Goal: Task Accomplishment & Management: Manage account settings

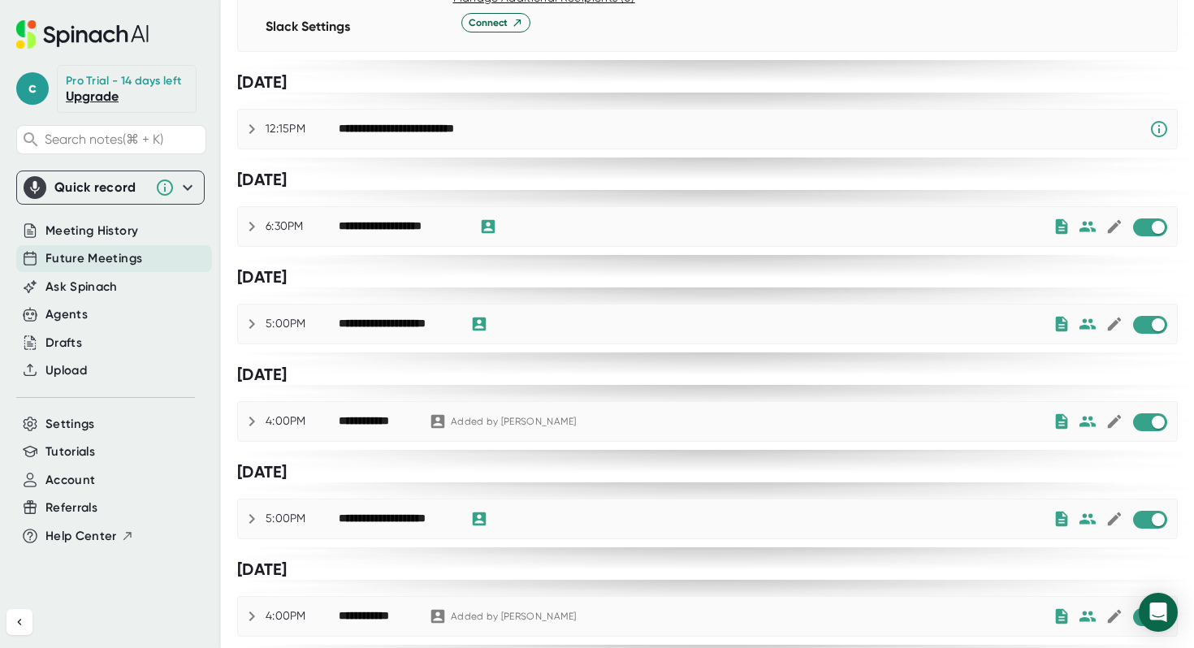
scroll to position [603, 0]
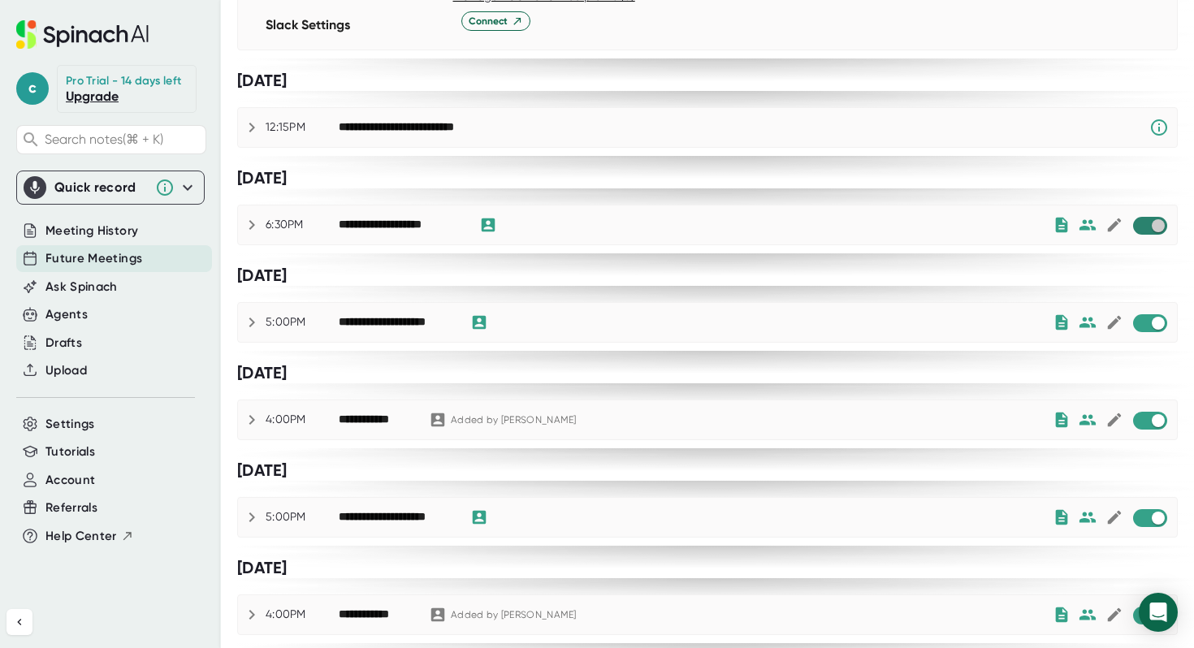
click at [1148, 223] on input "checkbox" at bounding box center [1158, 225] width 46 height 15
checkbox input "true"
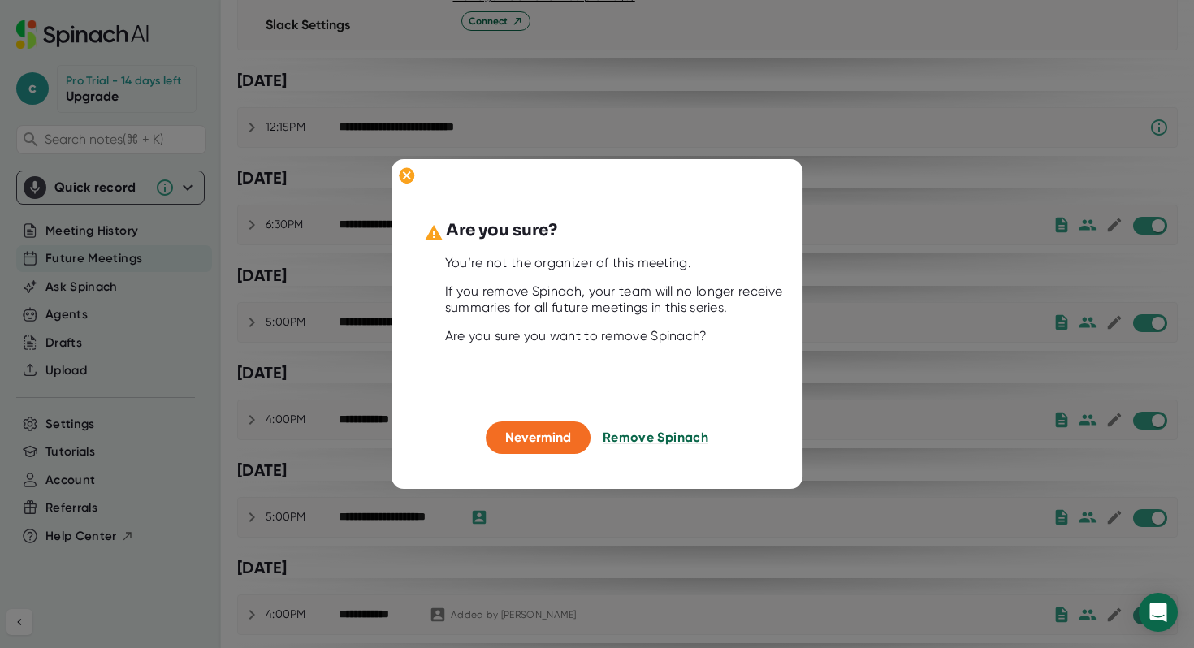
click at [629, 440] on span "Remove Spinach" at bounding box center [656, 437] width 106 height 15
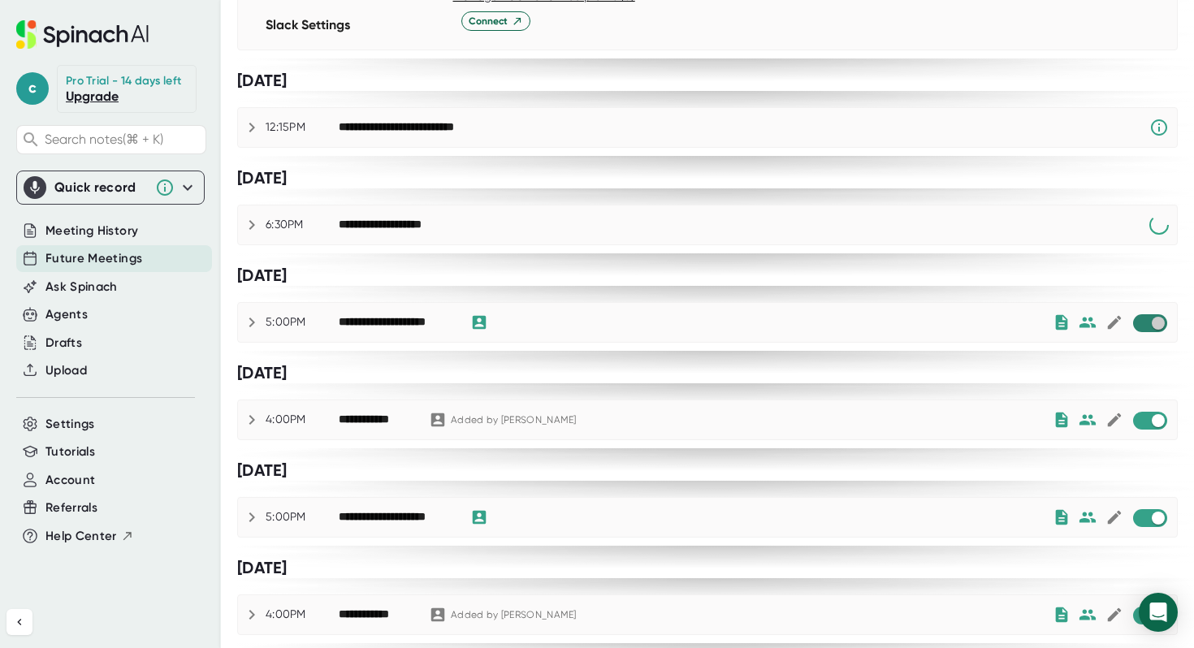
click at [1151, 320] on input "checkbox" at bounding box center [1158, 323] width 46 height 15
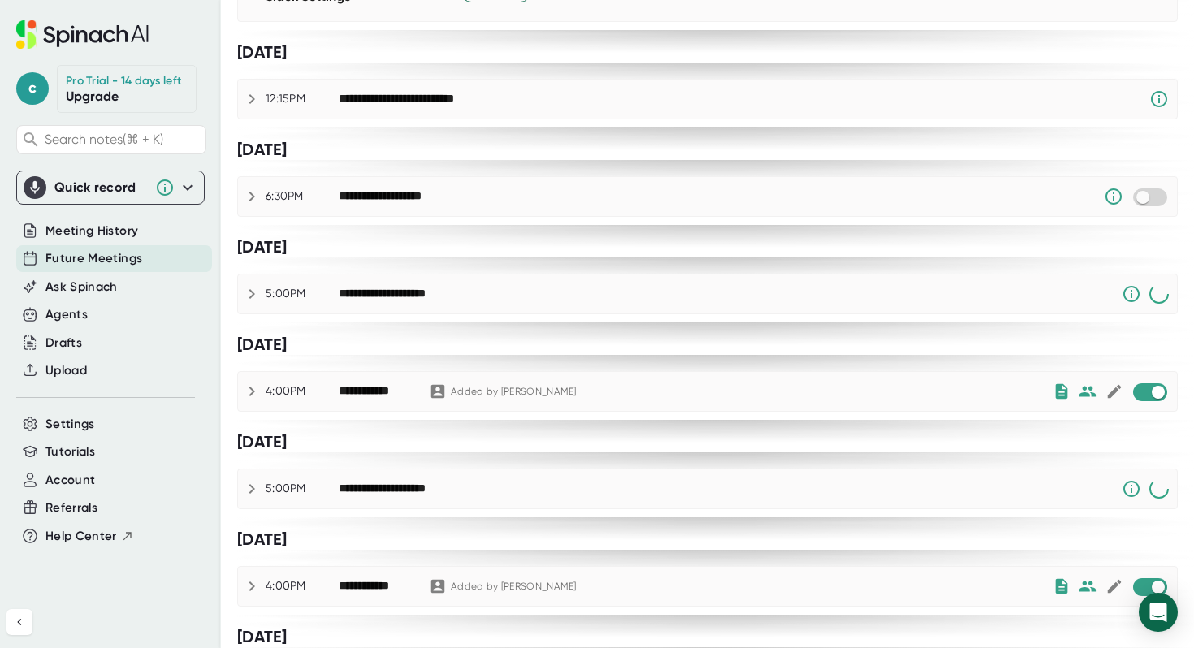
scroll to position [636, 0]
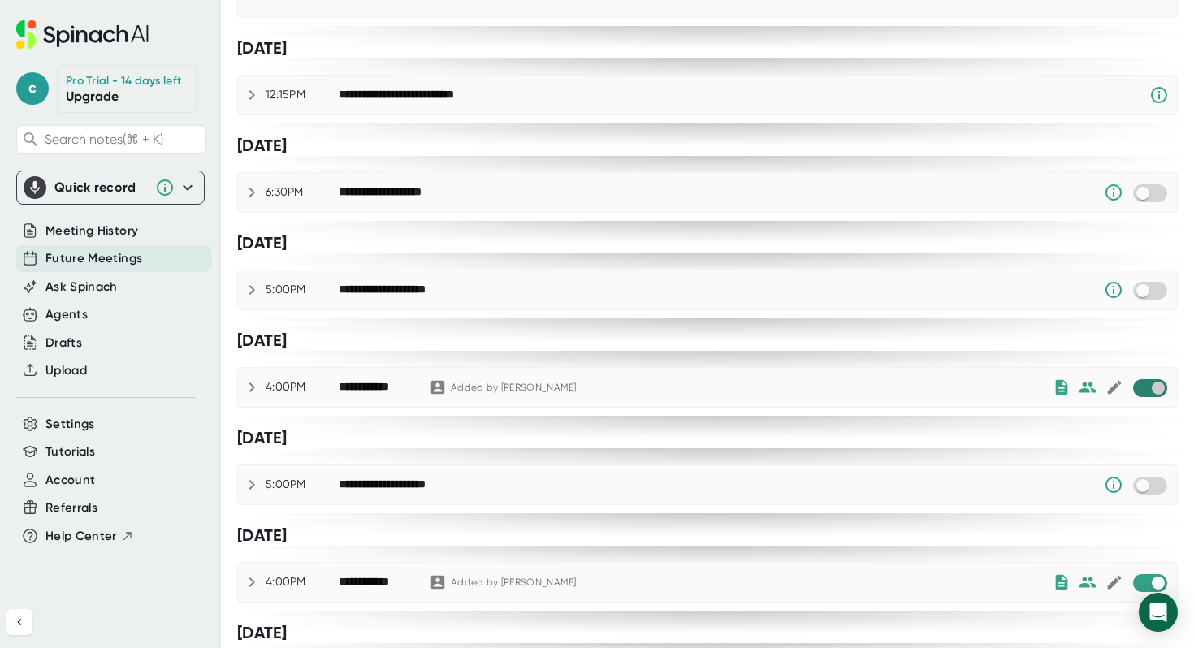
click at [1147, 387] on input "checkbox" at bounding box center [1158, 388] width 46 height 15
checkbox input "true"
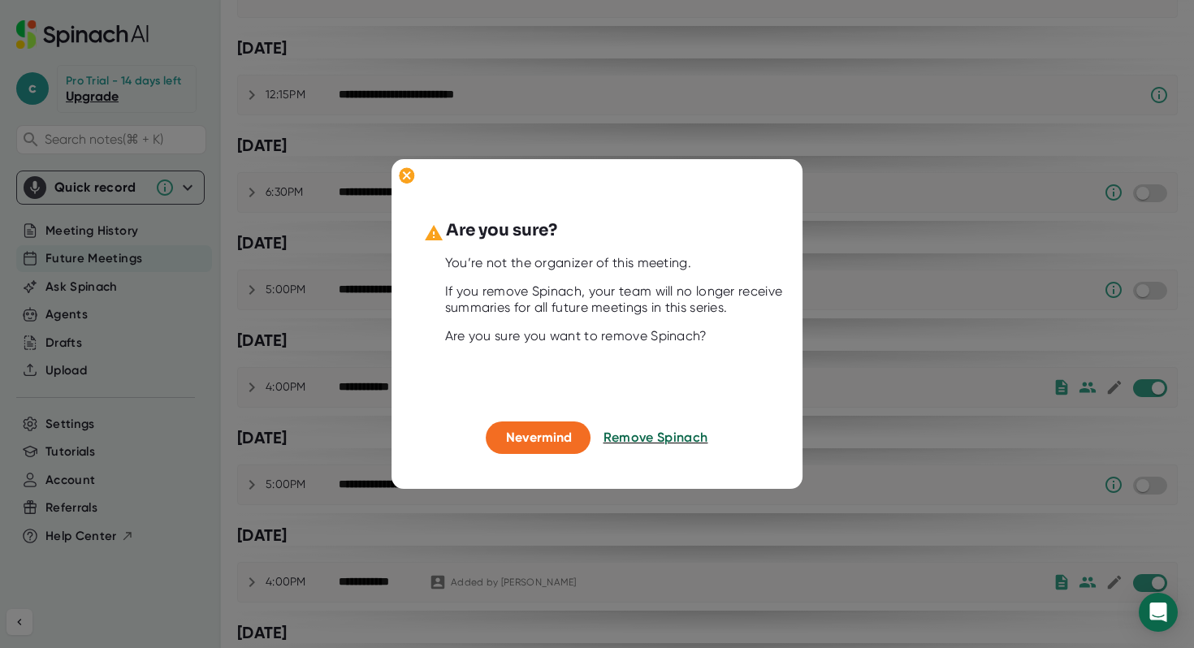
click at [842, 362] on div at bounding box center [597, 324] width 1194 height 648
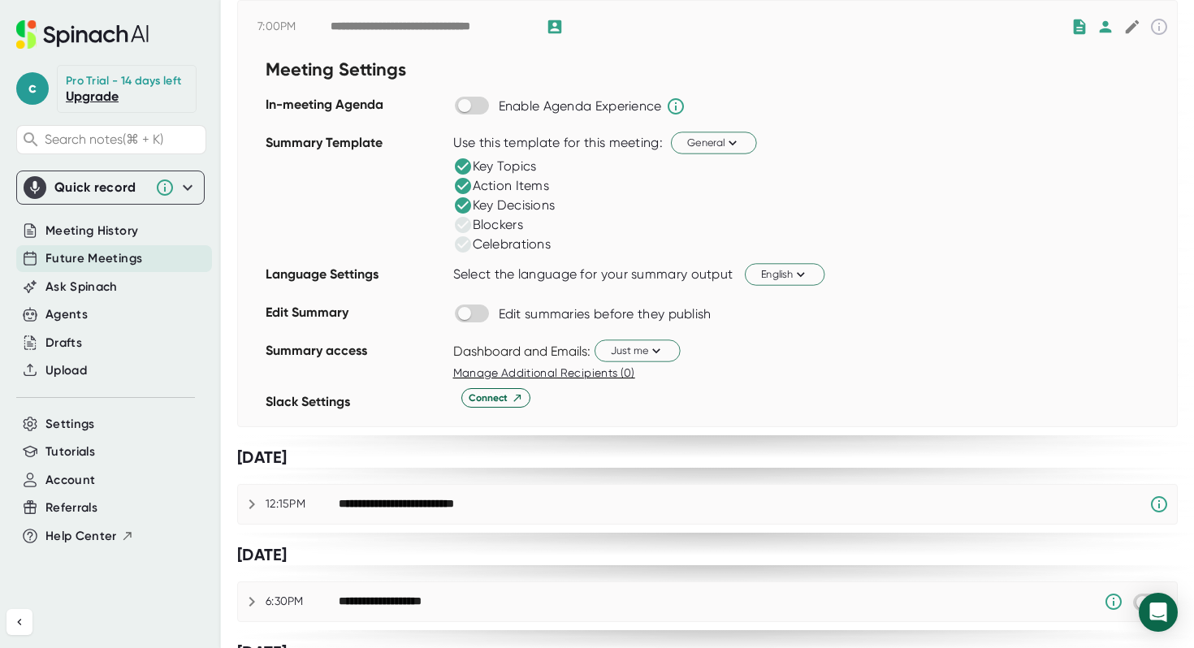
scroll to position [32, 0]
